Goal: Information Seeking & Learning: Learn about a topic

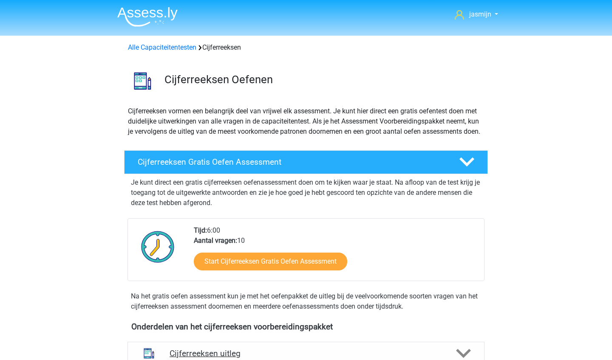
scroll to position [240, 0]
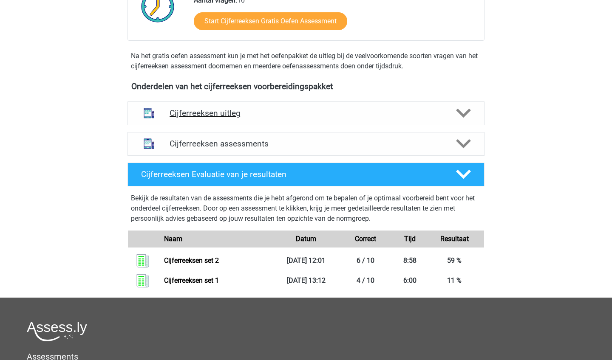
click at [243, 118] on h4 "Cijferreeksen uitleg" at bounding box center [306, 113] width 273 height 10
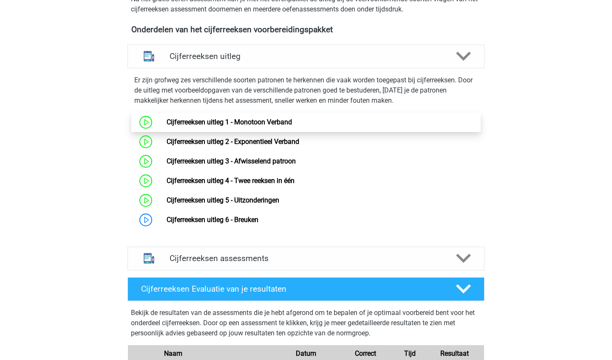
scroll to position [311, 0]
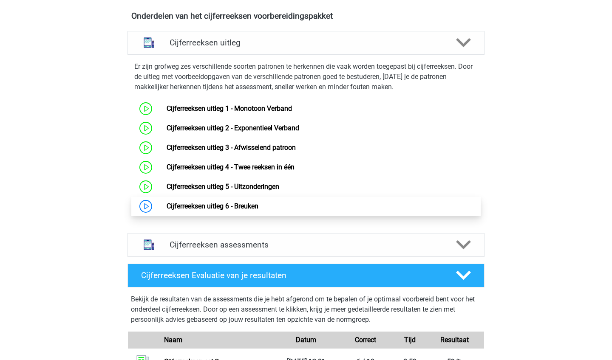
click at [258, 210] on link "Cijferreeksen uitleg 6 - Breuken" at bounding box center [213, 206] width 92 height 8
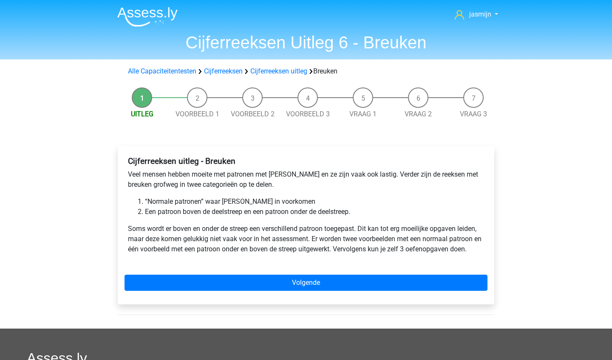
drag, startPoint x: 404, startPoint y: 27, endPoint x: 536, endPoint y: 167, distance: 192.7
click at [536, 167] on div "jasmijn jasmij$dhdh@lksdj.com Nederlands English" at bounding box center [306, 276] width 612 height 553
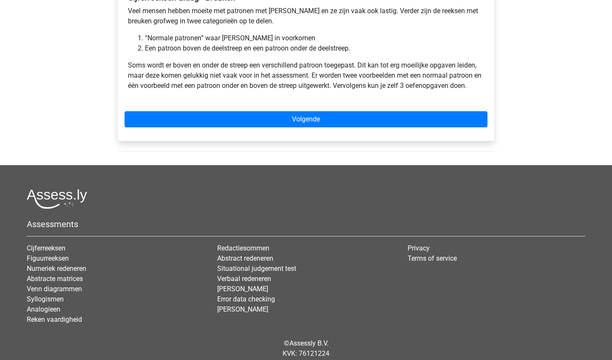
scroll to position [168, 0]
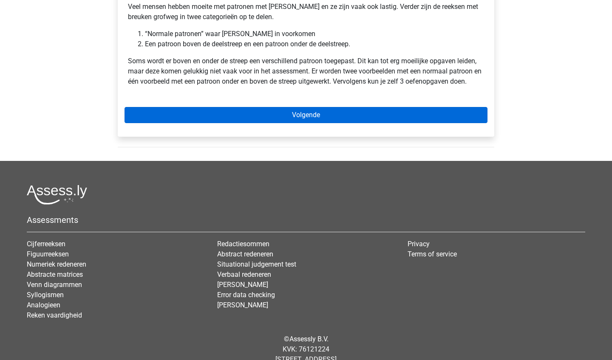
click at [283, 115] on link "Volgende" at bounding box center [305, 115] width 363 height 16
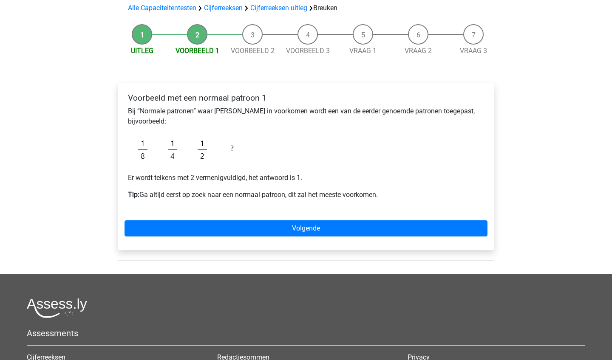
scroll to position [67, 0]
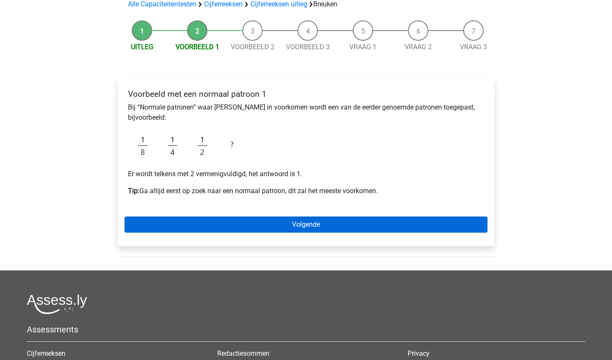
click at [382, 221] on link "Volgende" at bounding box center [305, 225] width 363 height 16
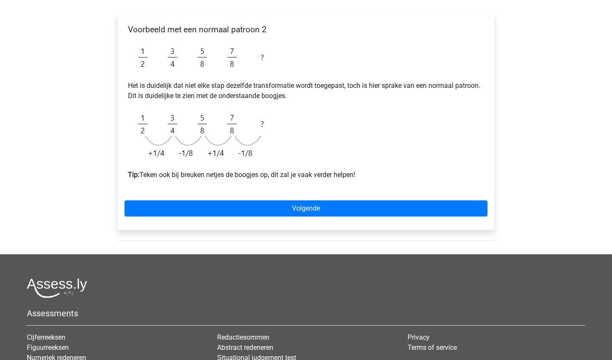
scroll to position [136, 0]
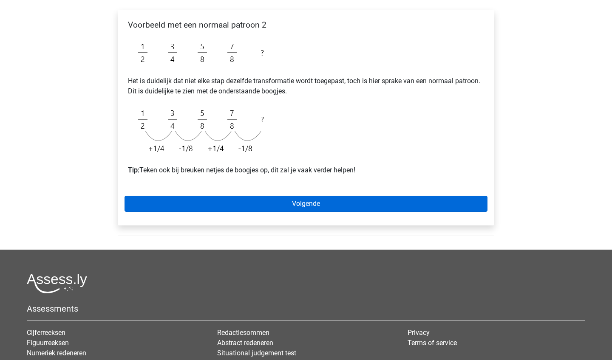
click at [399, 201] on link "Volgende" at bounding box center [305, 204] width 363 height 16
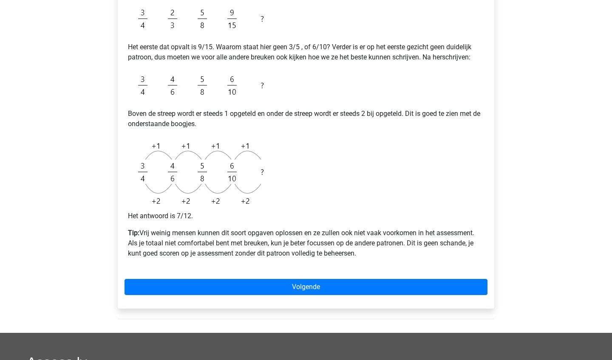
scroll to position [219, 0]
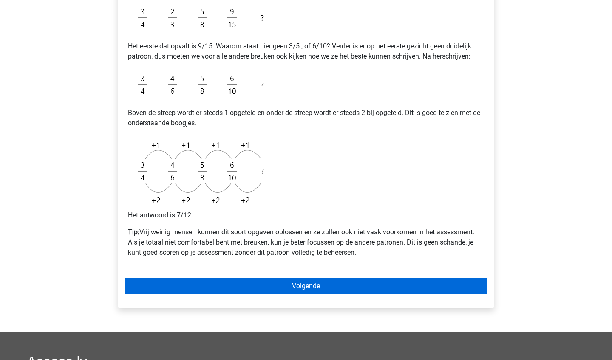
click at [426, 282] on link "Volgende" at bounding box center [305, 286] width 363 height 16
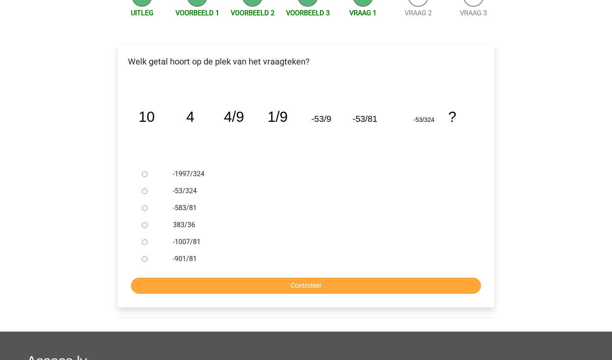
scroll to position [105, 0]
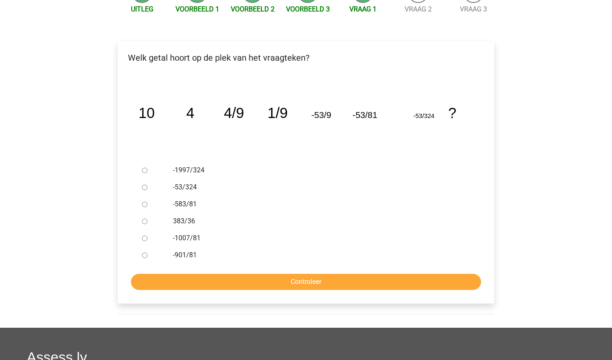
click at [178, 259] on label "-901/81" at bounding box center [320, 255] width 294 height 10
click at [147, 258] on input "-901/81" at bounding box center [145, 256] width 6 height 6
radio input "true"
click at [187, 189] on label "-53/324" at bounding box center [320, 187] width 294 height 10
click at [147, 189] on input "-53/324" at bounding box center [145, 188] width 6 height 6
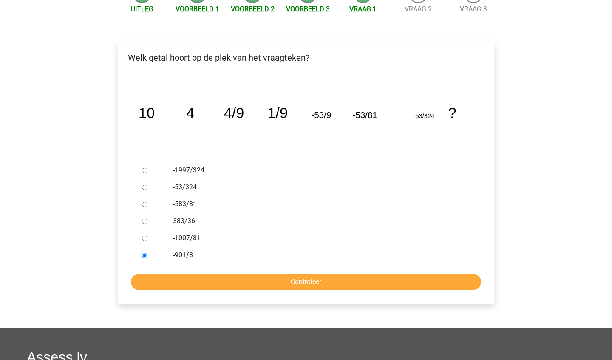
radio input "true"
click at [211, 282] on input "Controleer" at bounding box center [306, 282] width 350 height 16
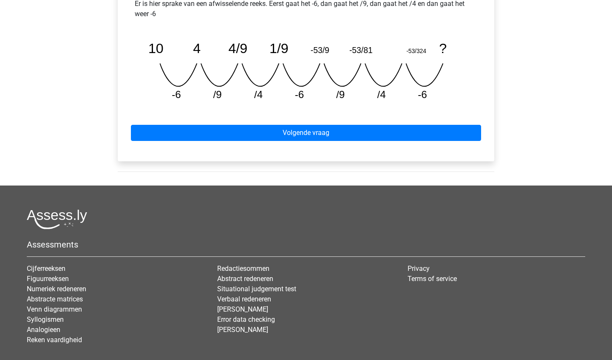
scroll to position [401, 0]
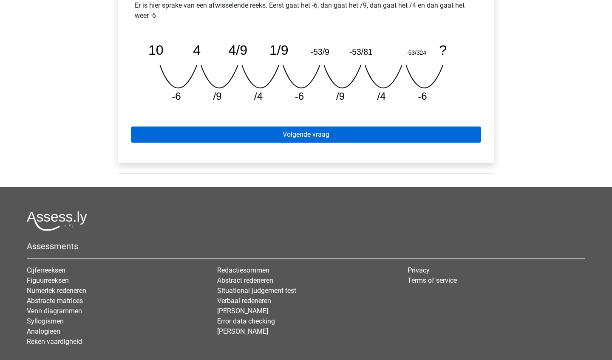
click at [257, 143] on link "Volgende vraag" at bounding box center [306, 135] width 350 height 16
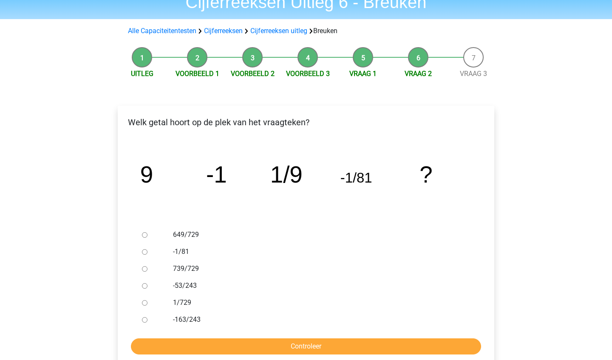
scroll to position [44, 0]
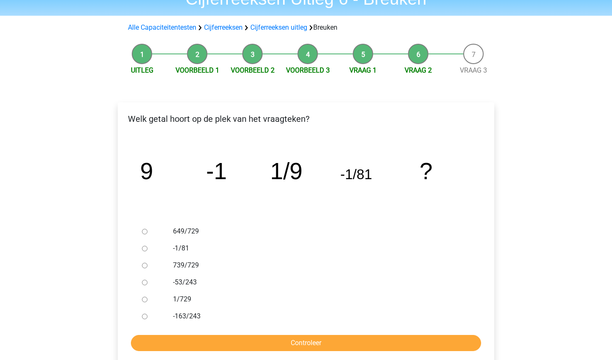
click at [187, 300] on label "1/729" at bounding box center [320, 299] width 294 height 10
click at [147, 300] on input "1/729" at bounding box center [145, 300] width 6 height 6
radio input "true"
click at [192, 338] on input "Controleer" at bounding box center [306, 343] width 350 height 16
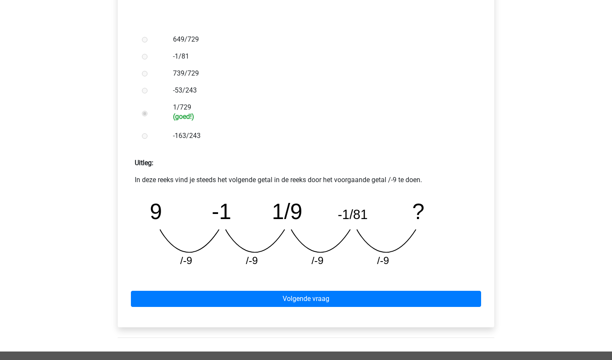
scroll to position [241, 0]
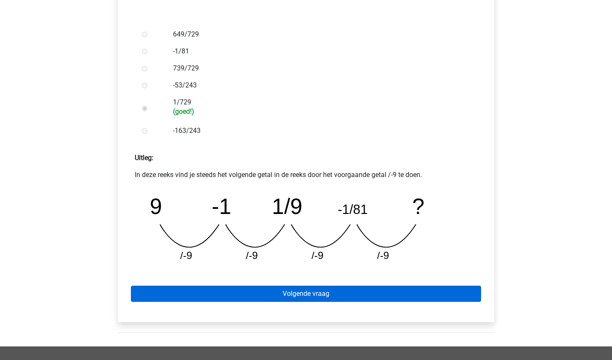
click at [246, 294] on link "Volgende vraag" at bounding box center [306, 294] width 350 height 16
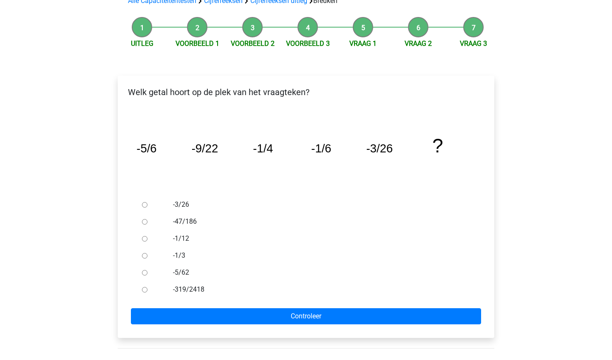
scroll to position [73, 0]
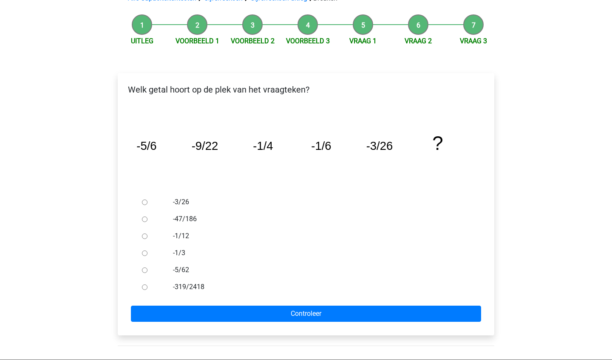
click at [184, 237] on label "-1/12" at bounding box center [320, 236] width 294 height 10
click at [147, 237] on input "-1/12" at bounding box center [145, 237] width 6 height 6
radio input "true"
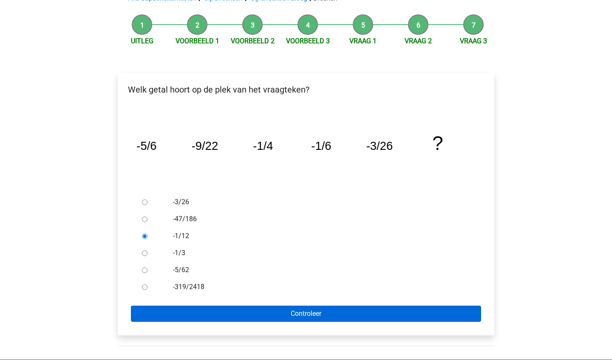
click at [197, 313] on input "Controleer" at bounding box center [306, 314] width 350 height 16
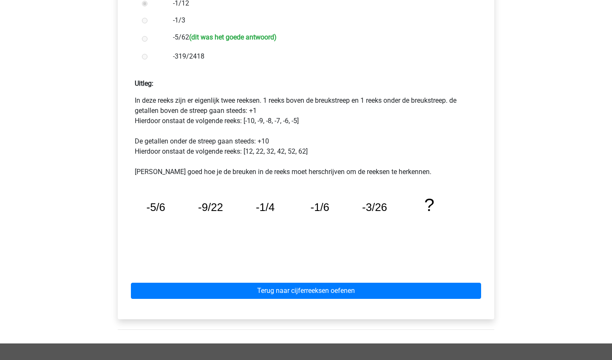
scroll to position [314, 0]
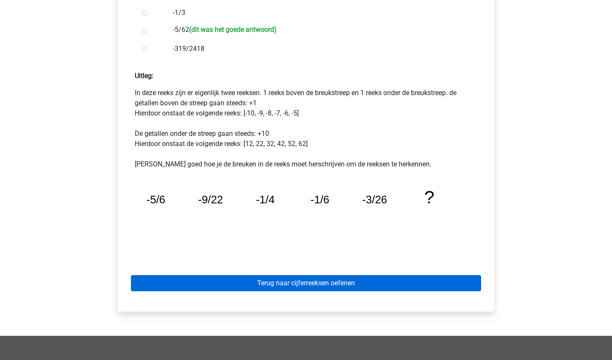
click at [258, 279] on link "Terug naar cijferreeksen oefenen" at bounding box center [306, 283] width 350 height 16
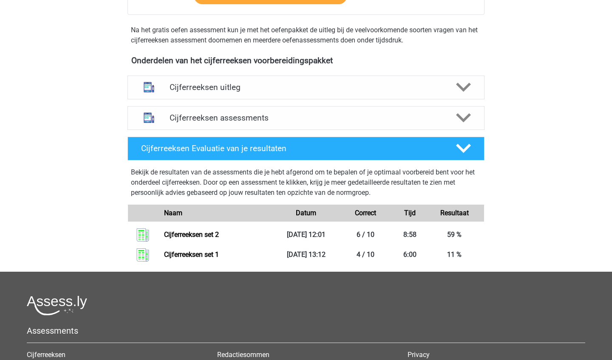
scroll to position [266, 0]
click at [457, 123] on polygon at bounding box center [463, 117] width 15 height 9
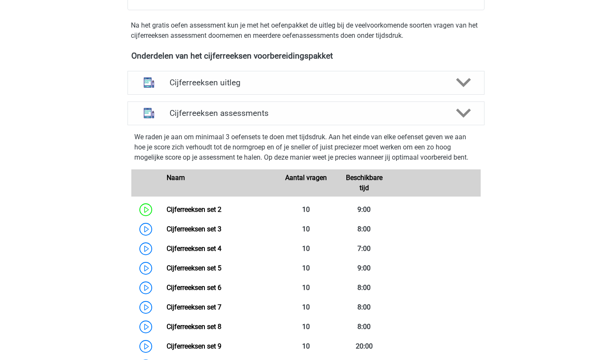
scroll to position [277, 0]
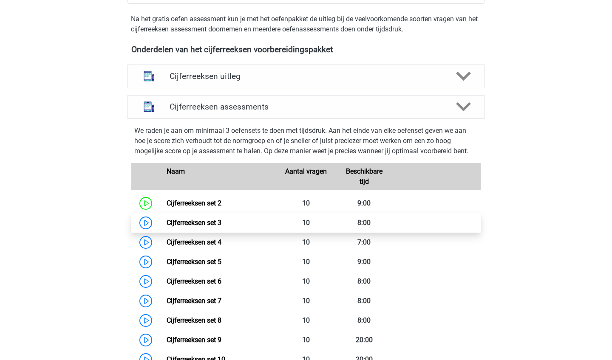
click at [221, 227] on link "Cijferreeksen set 3" at bounding box center [194, 223] width 55 height 8
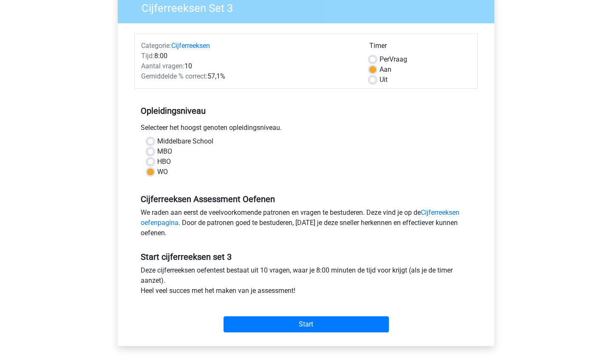
scroll to position [79, 0]
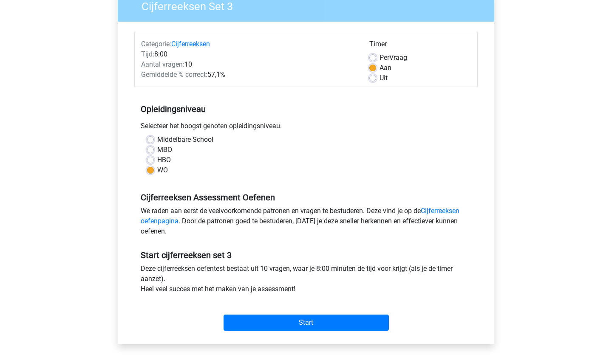
click at [376, 80] on div "Uit" at bounding box center [420, 78] width 102 height 10
click at [379, 80] on label "Uit" at bounding box center [383, 78] width 8 height 10
click at [373, 80] on input "Uit" at bounding box center [372, 77] width 7 height 8
radio input "true"
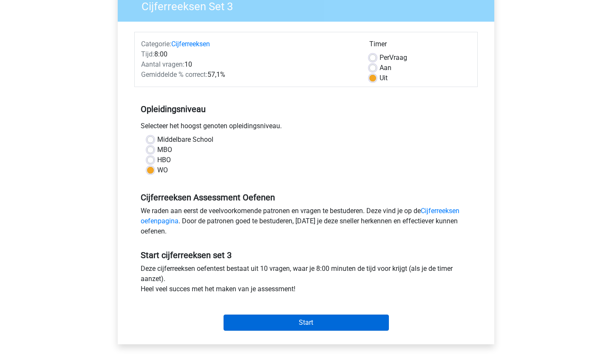
click at [314, 328] on input "Start" at bounding box center [305, 323] width 165 height 16
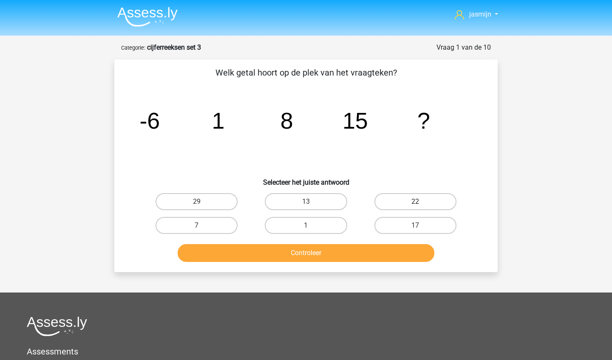
click at [440, 195] on label "22" at bounding box center [415, 201] width 82 height 17
click at [421, 202] on input "22" at bounding box center [418, 205] width 6 height 6
radio input "true"
click at [399, 246] on button "Controleer" at bounding box center [306, 253] width 257 height 18
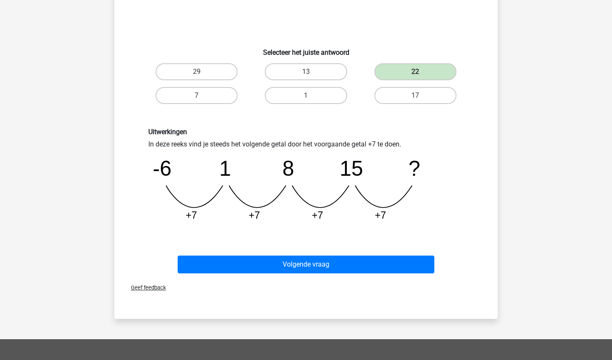
scroll to position [131, 0]
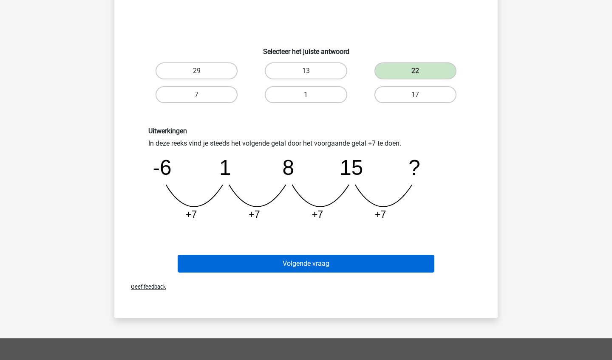
click at [412, 263] on button "Volgende vraag" at bounding box center [306, 264] width 257 height 18
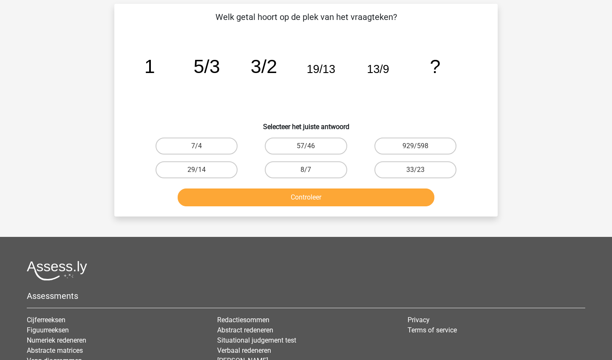
scroll to position [57, 0]
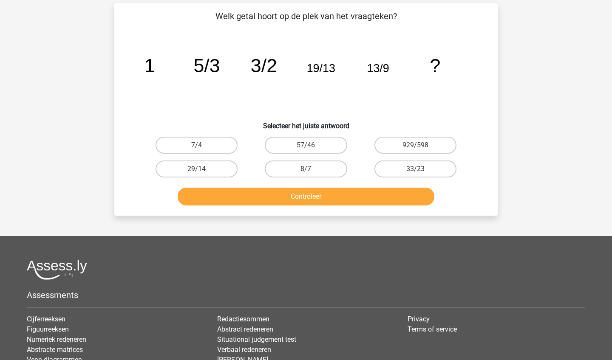
click at [412, 170] on label "33/23" at bounding box center [415, 169] width 82 height 17
click at [415, 170] on input "33/23" at bounding box center [418, 172] width 6 height 6
radio input "true"
click at [422, 200] on button "Controleer" at bounding box center [306, 197] width 257 height 18
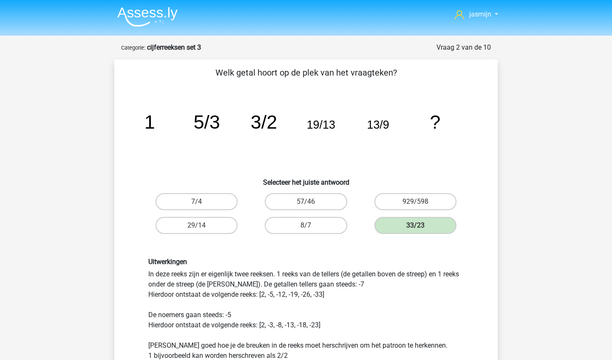
scroll to position [0, 0]
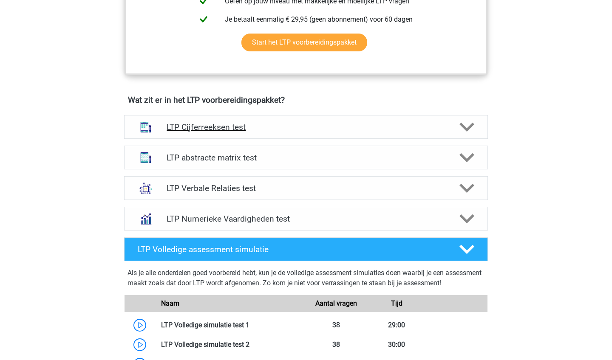
scroll to position [403, 0]
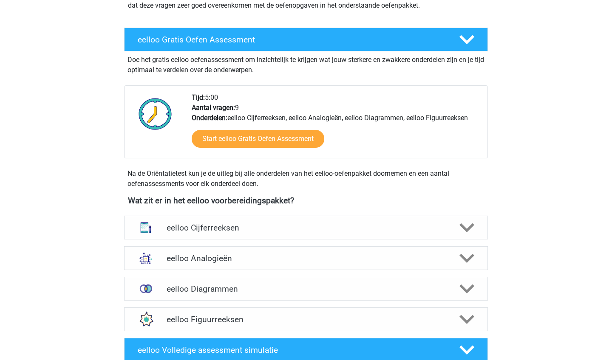
scroll to position [136, 0]
